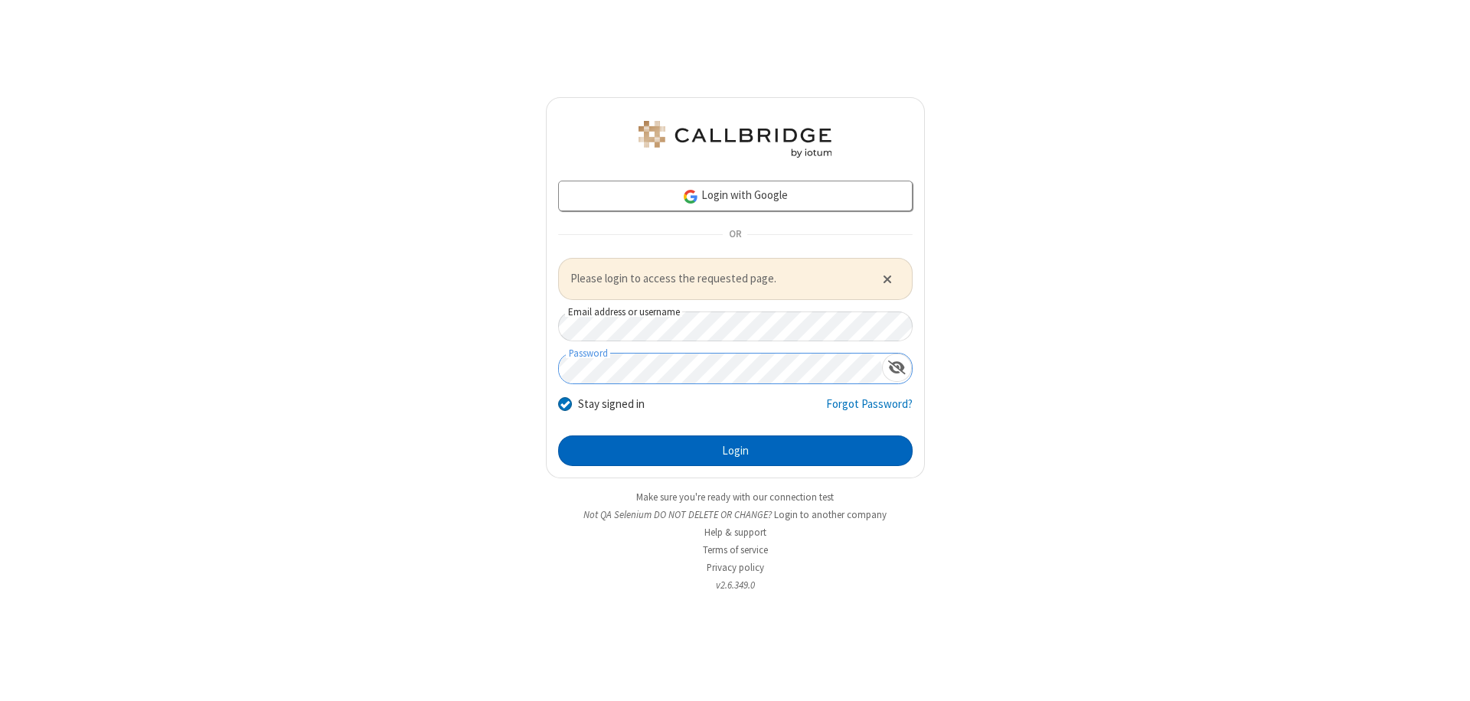
click at [735, 450] on button "Login" at bounding box center [735, 451] width 355 height 31
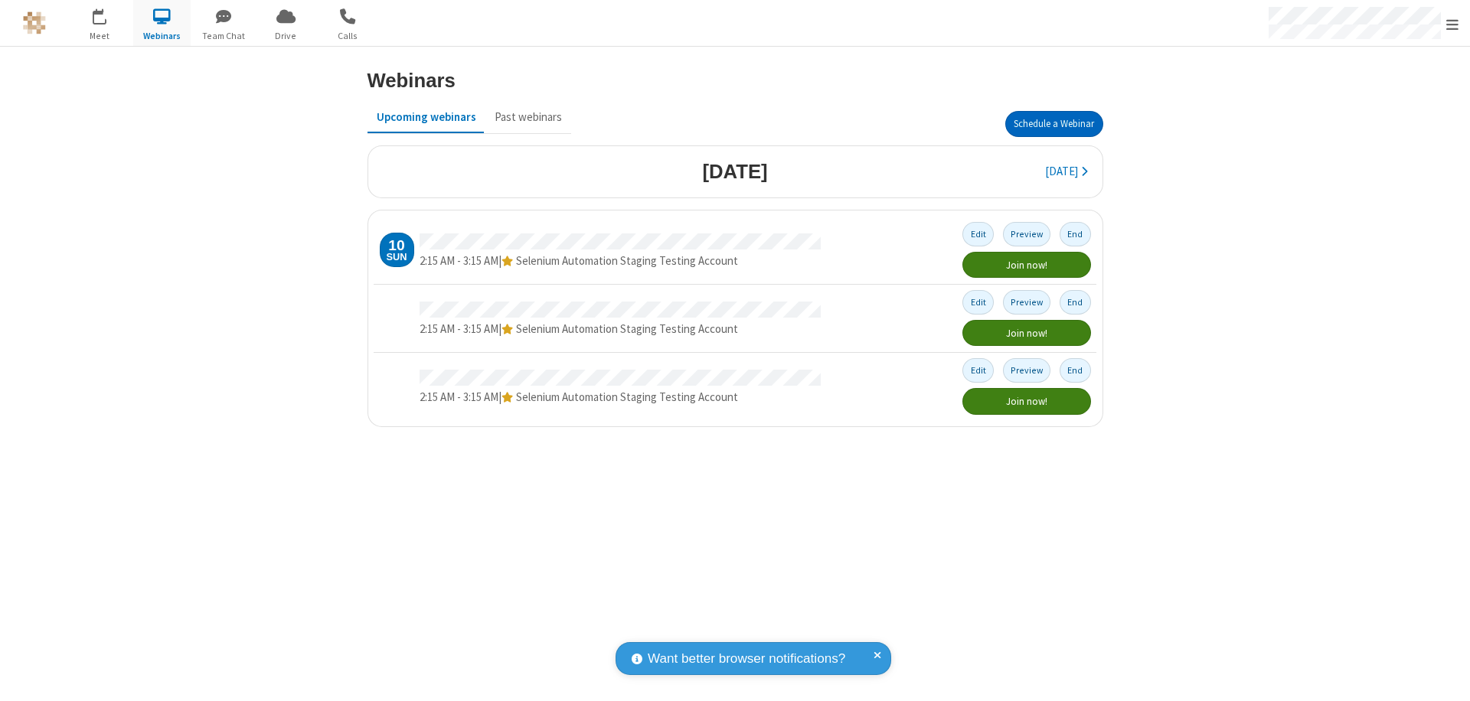
click at [1054, 124] on button "Schedule a Webinar" at bounding box center [1054, 124] width 98 height 26
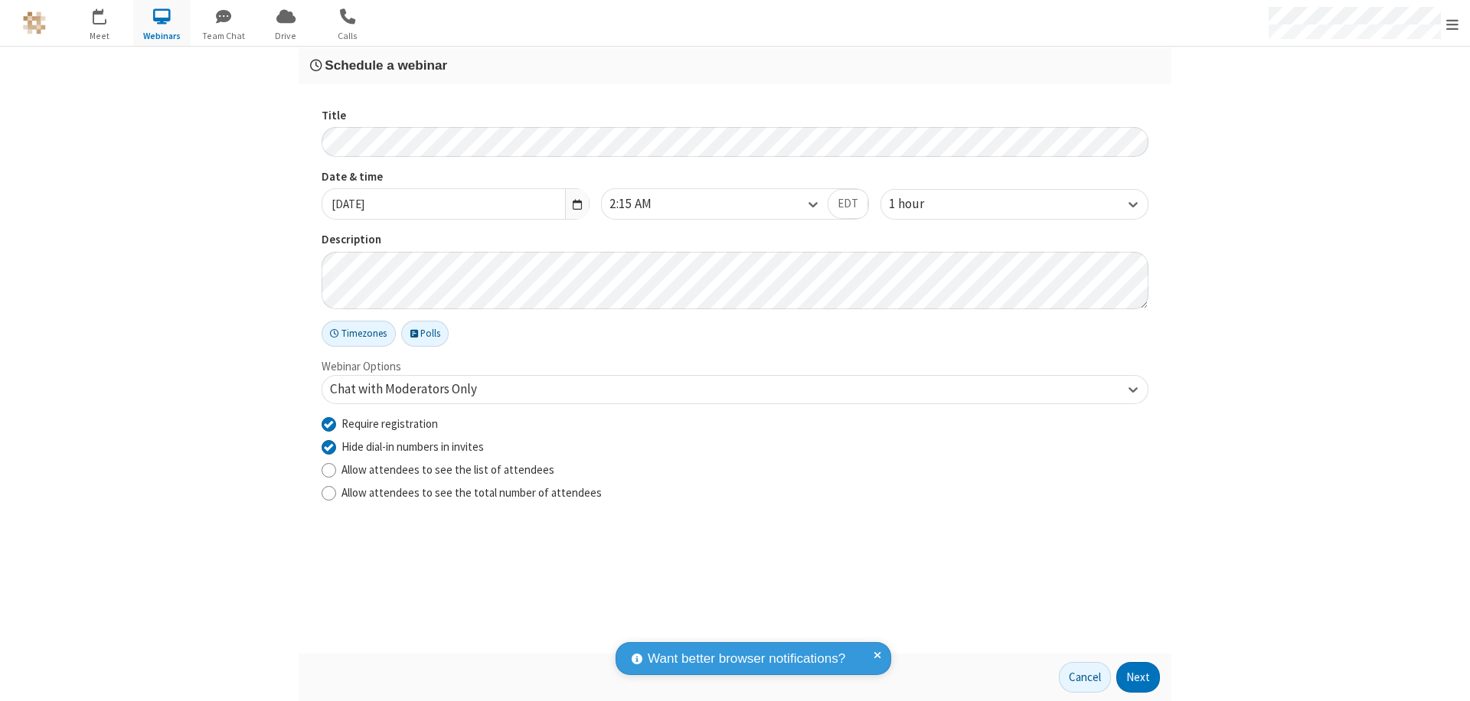
click at [328, 423] on input "Require registration" at bounding box center [329, 424] width 15 height 16
checkbox input "false"
click at [1139, 678] on button "Next" at bounding box center [1138, 677] width 44 height 31
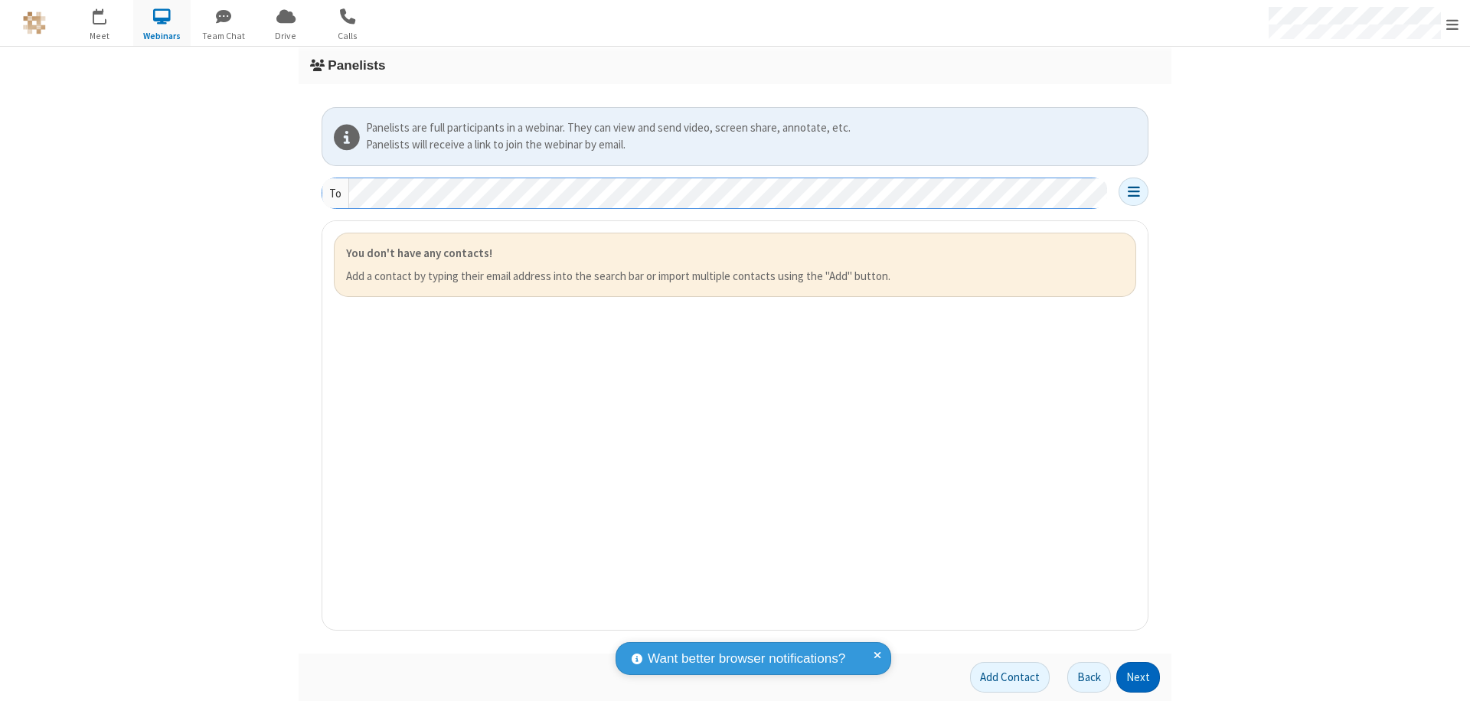
click at [1139, 678] on button "Next" at bounding box center [1138, 677] width 44 height 31
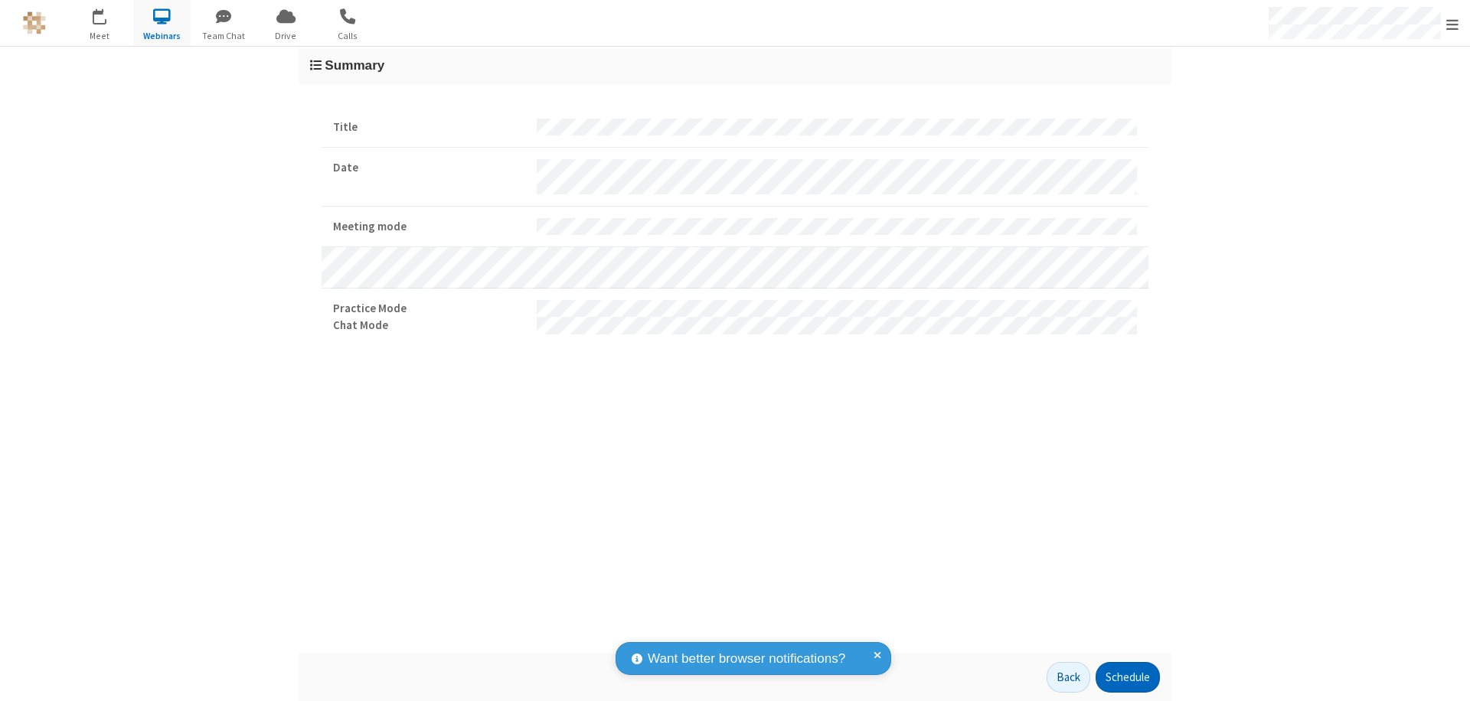
click at [1127, 678] on button "Schedule" at bounding box center [1128, 677] width 64 height 31
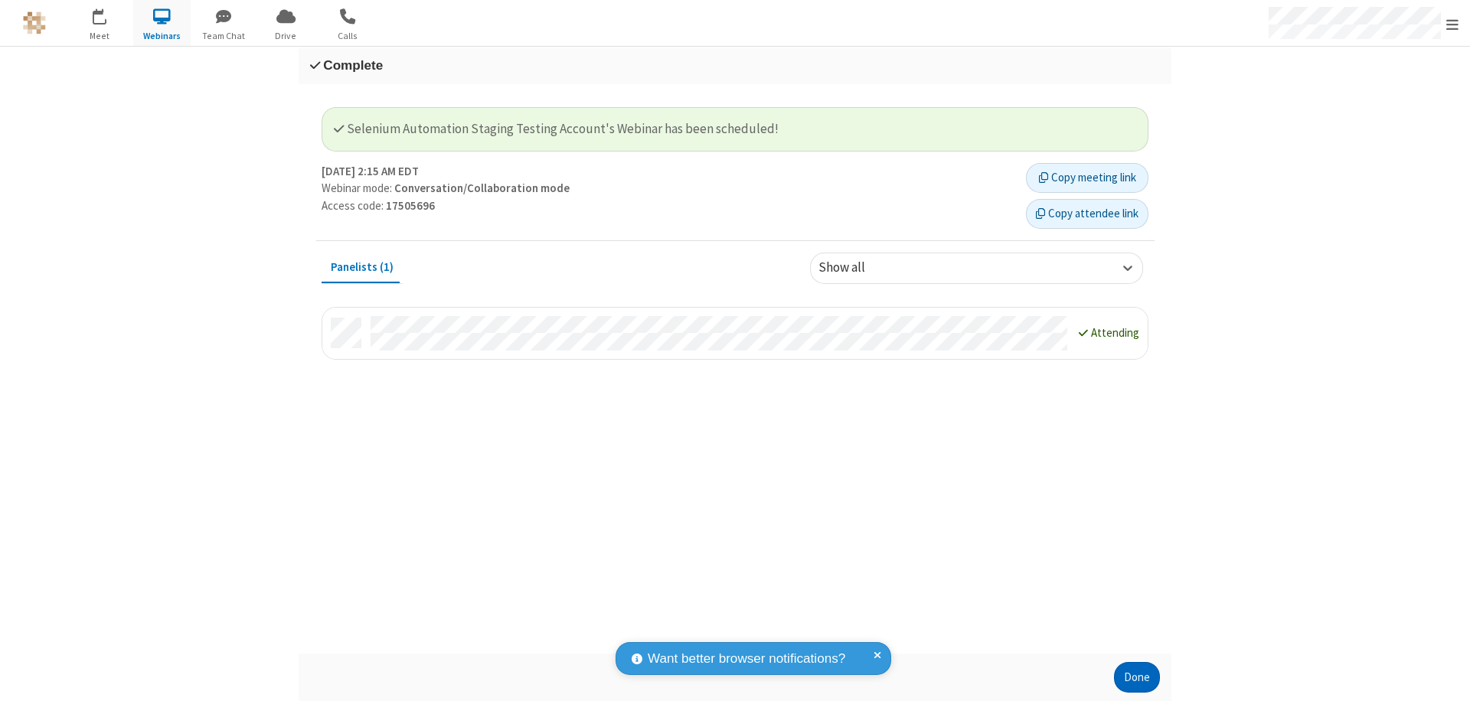
click at [1137, 678] on button "Done" at bounding box center [1137, 677] width 46 height 31
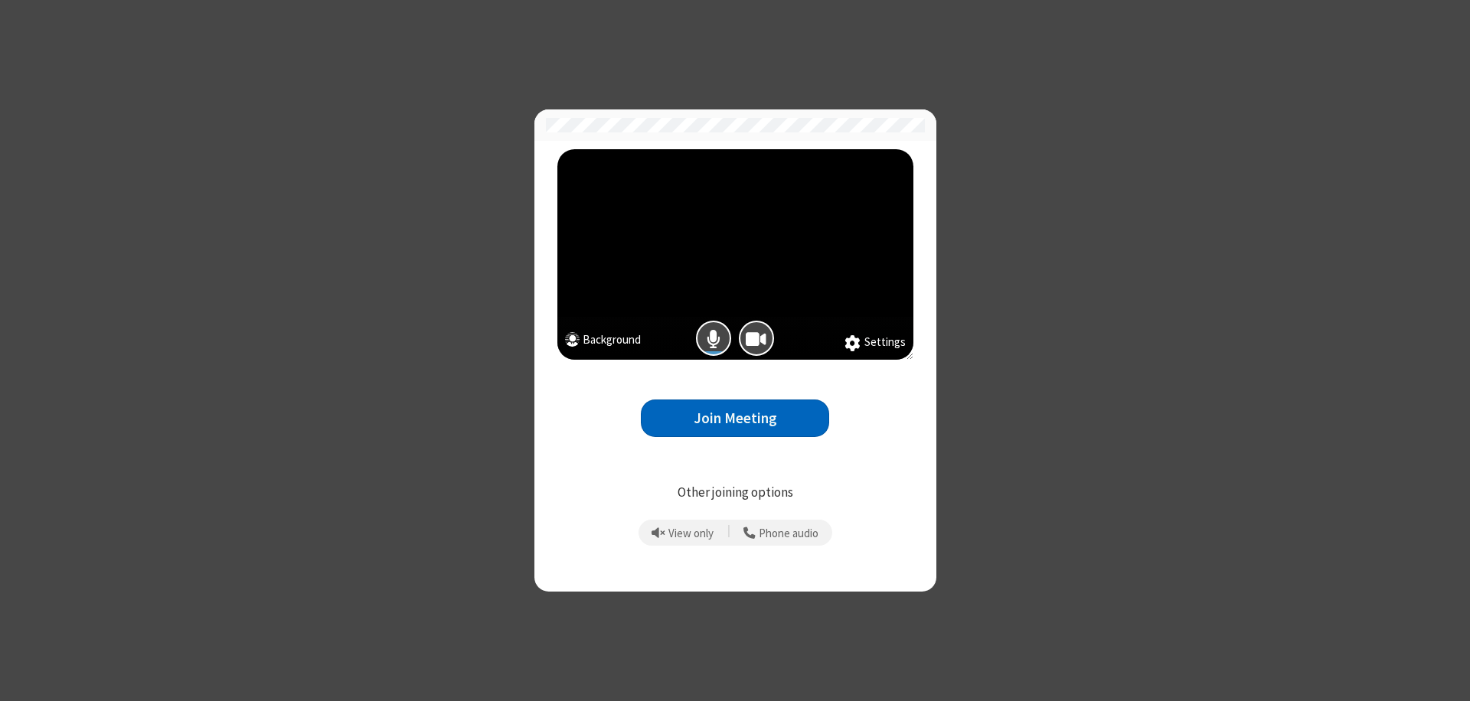
click at [735, 418] on button "Join Meeting" at bounding box center [735, 419] width 188 height 38
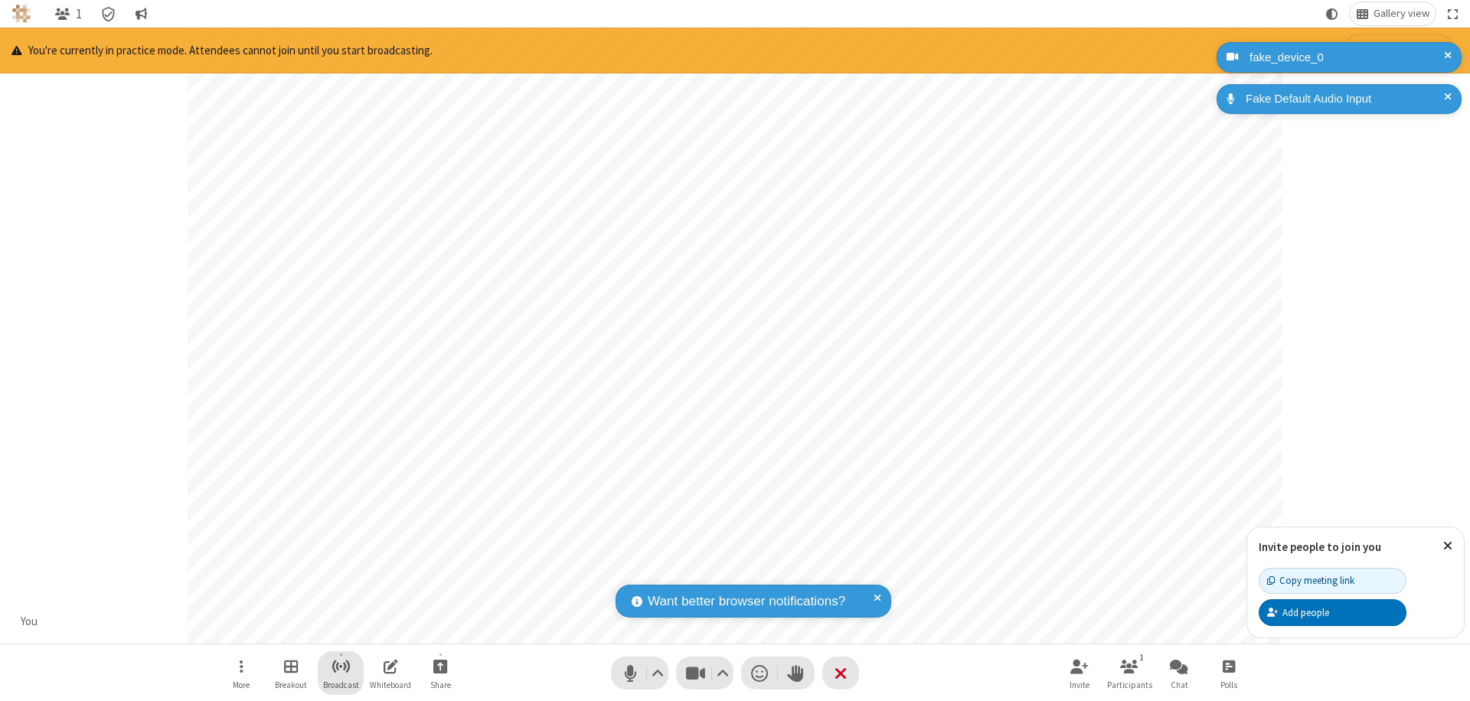
click at [340, 666] on span "Start broadcast" at bounding box center [341, 666] width 19 height 19
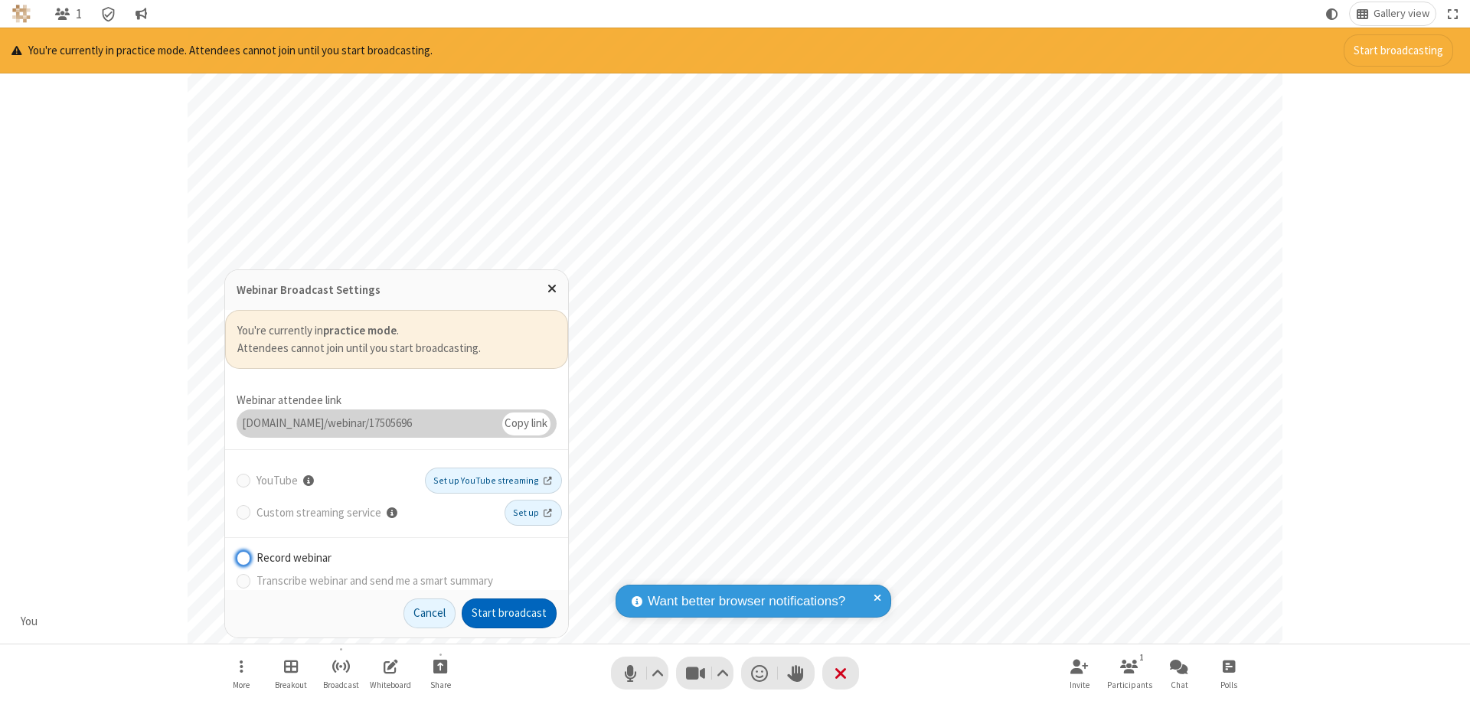
click at [509, 613] on button "Start broadcast" at bounding box center [509, 614] width 95 height 31
